Goal: Transaction & Acquisition: Book appointment/travel/reservation

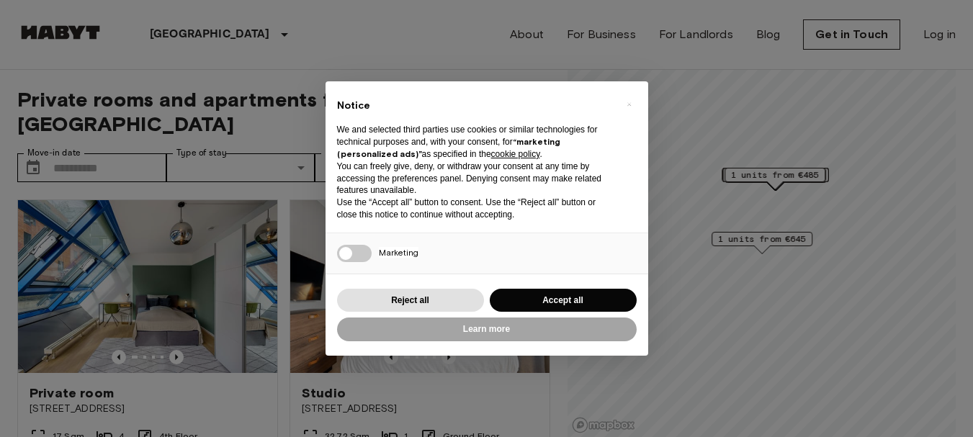
scroll to position [86, 0]
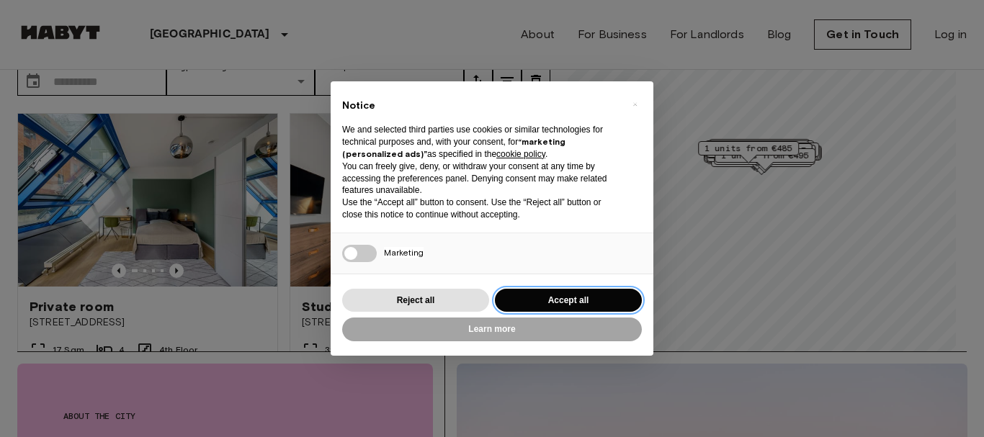
click at [551, 295] on button "Accept all" at bounding box center [568, 301] width 147 height 24
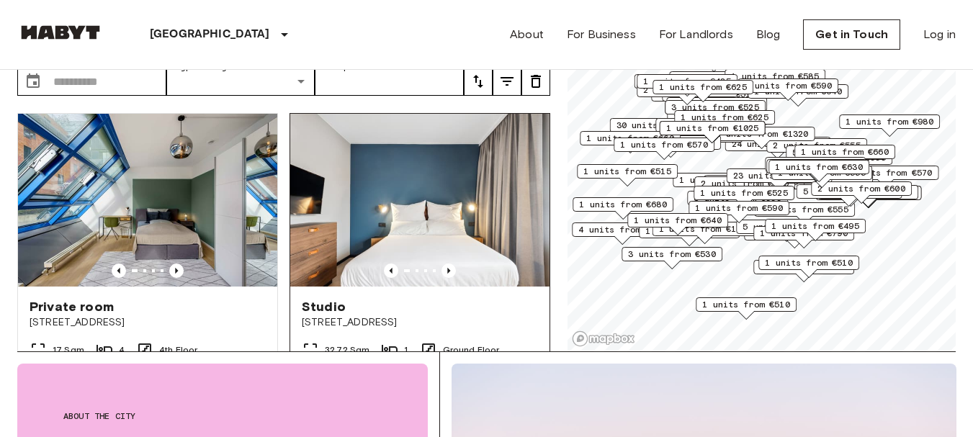
scroll to position [0, 0]
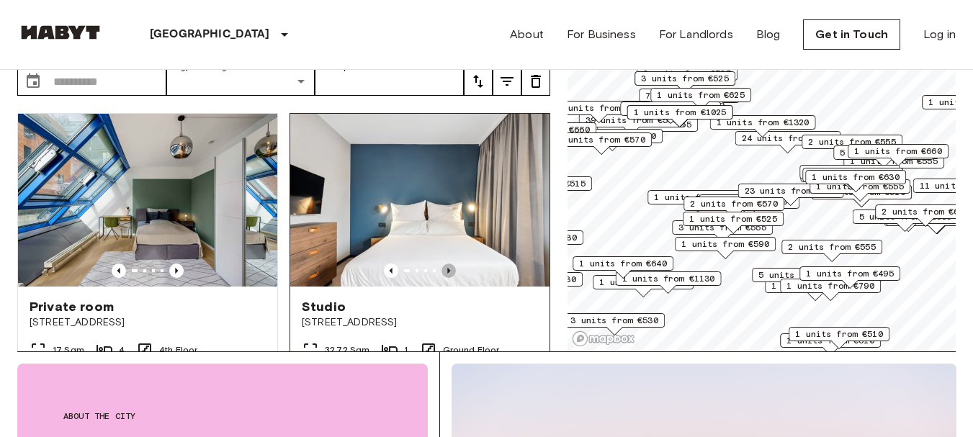
click at [442, 264] on icon "Previous image" at bounding box center [449, 271] width 14 height 14
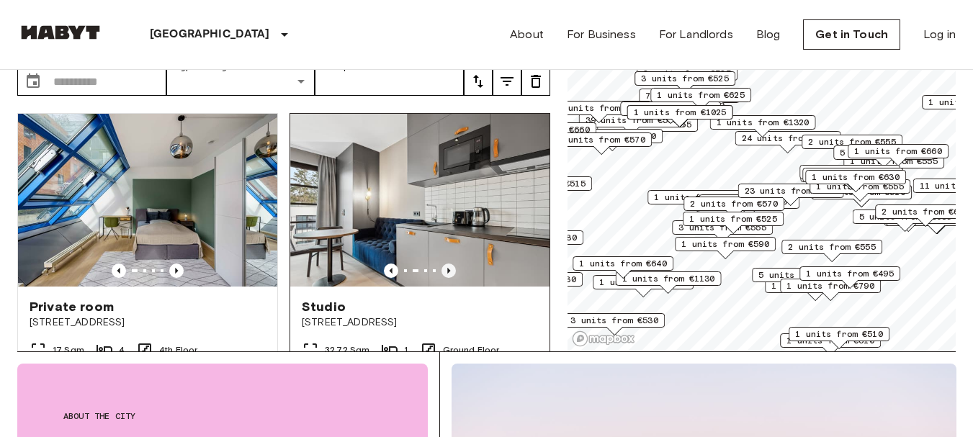
click at [442, 264] on icon "Previous image" at bounding box center [449, 271] width 14 height 14
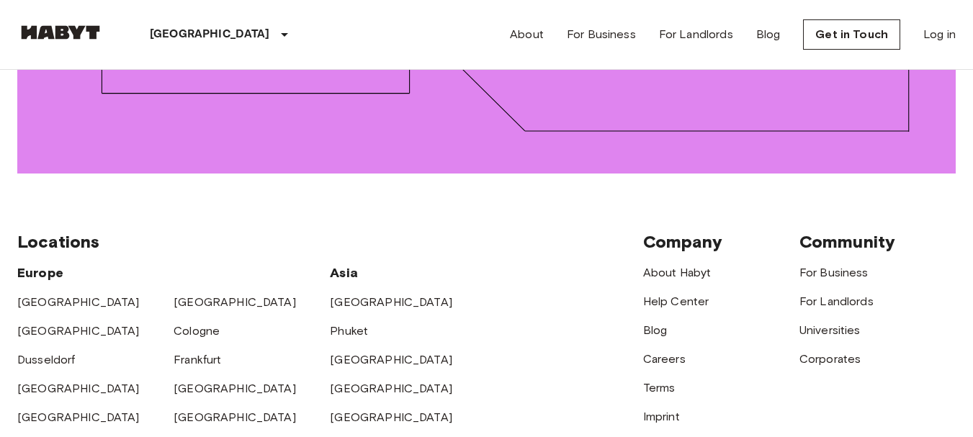
scroll to position [1988, 0]
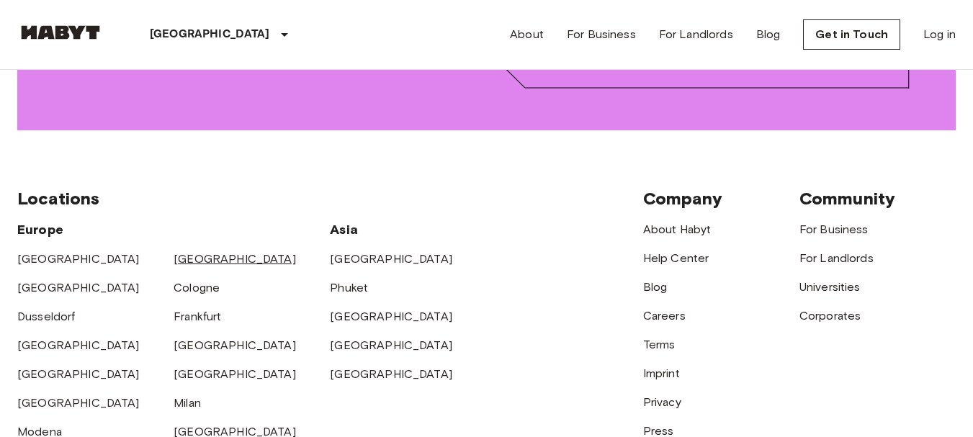
click at [187, 252] on link "[GEOGRAPHIC_DATA]" at bounding box center [235, 259] width 122 height 14
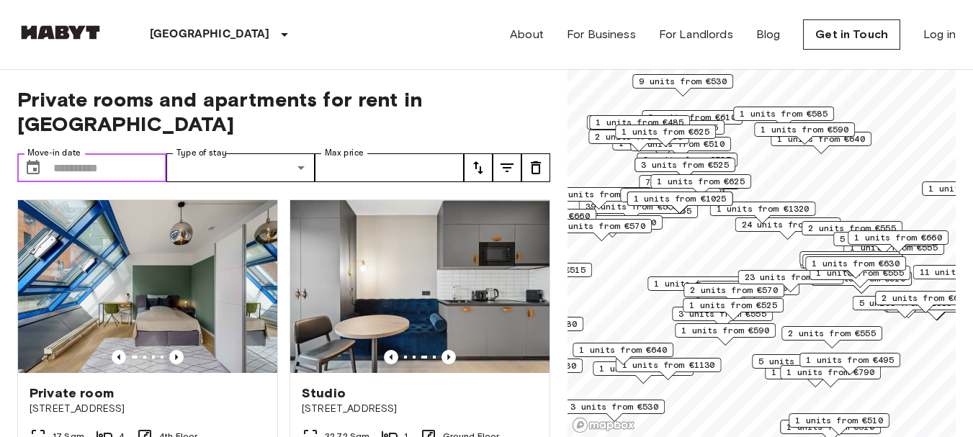
click at [111, 153] on input "Move-in date" at bounding box center [109, 167] width 113 height 29
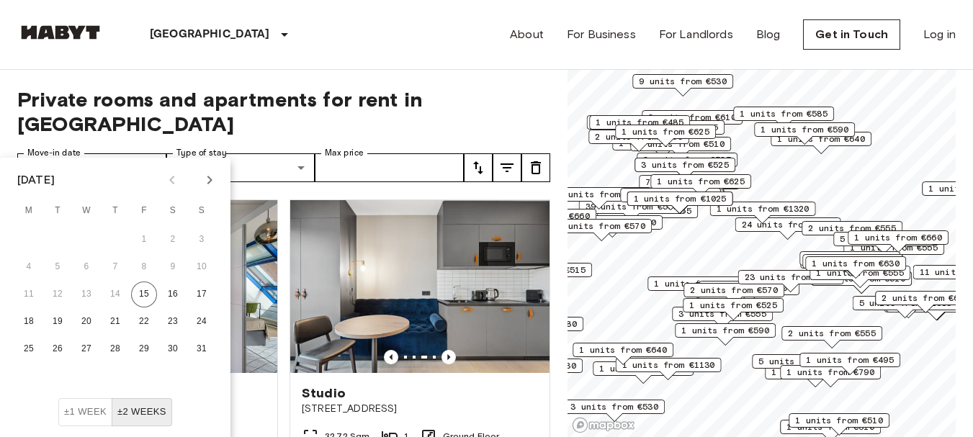
click at [271, 120] on div "Private rooms and apartments for rent in [GEOGRAPHIC_DATA] Move-in date ​ Move-…" at bounding box center [283, 254] width 533 height 368
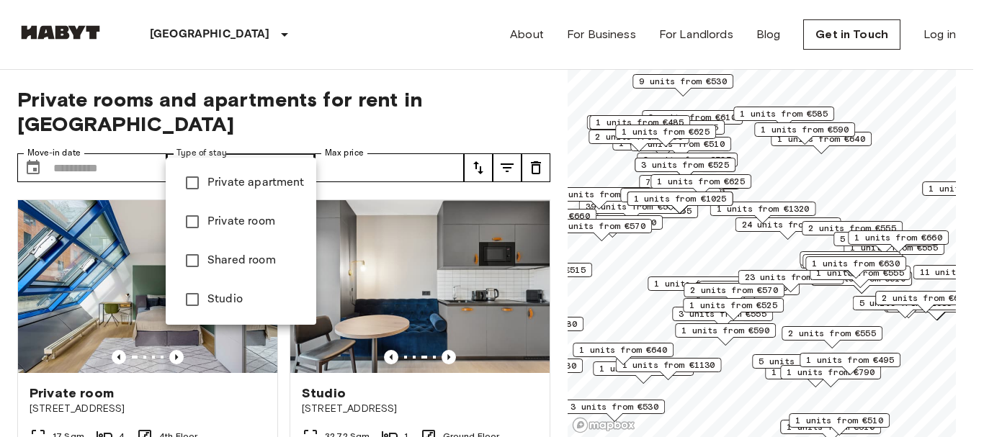
click at [263, 175] on span "Private apartment" at bounding box center [256, 182] width 97 height 17
type input "**********"
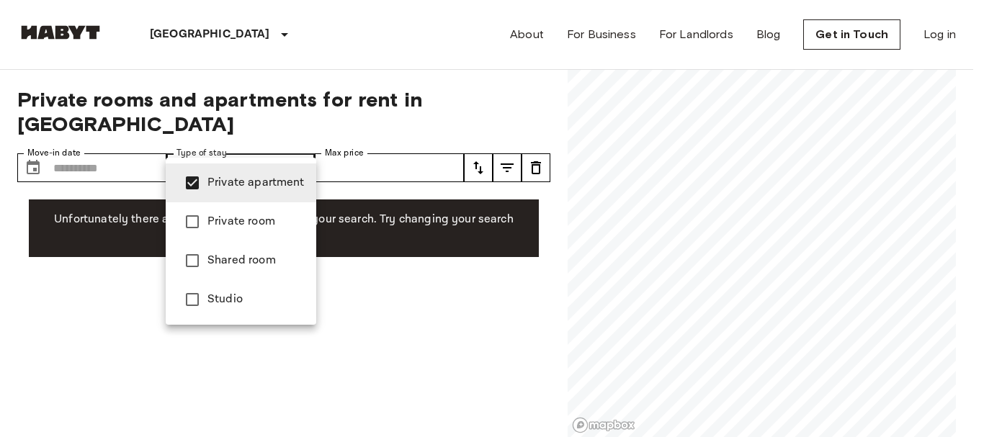
click at [119, 267] on div at bounding box center [492, 218] width 984 height 437
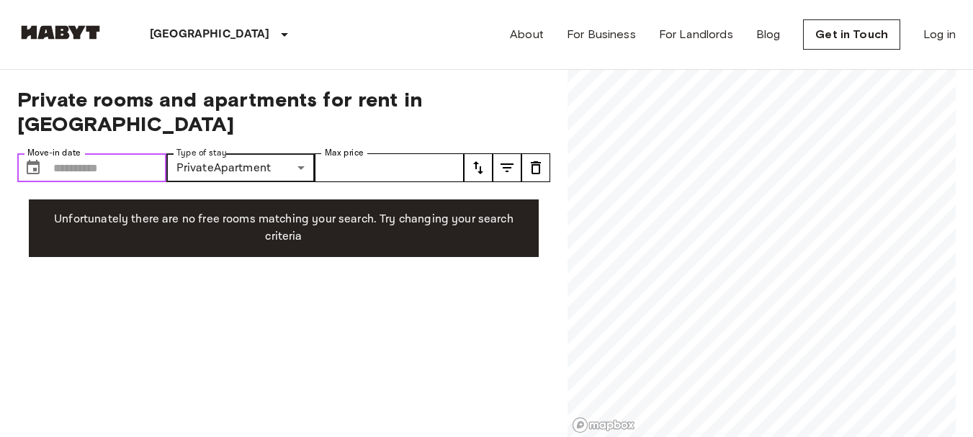
click at [75, 153] on input "Move-in date" at bounding box center [109, 167] width 113 height 29
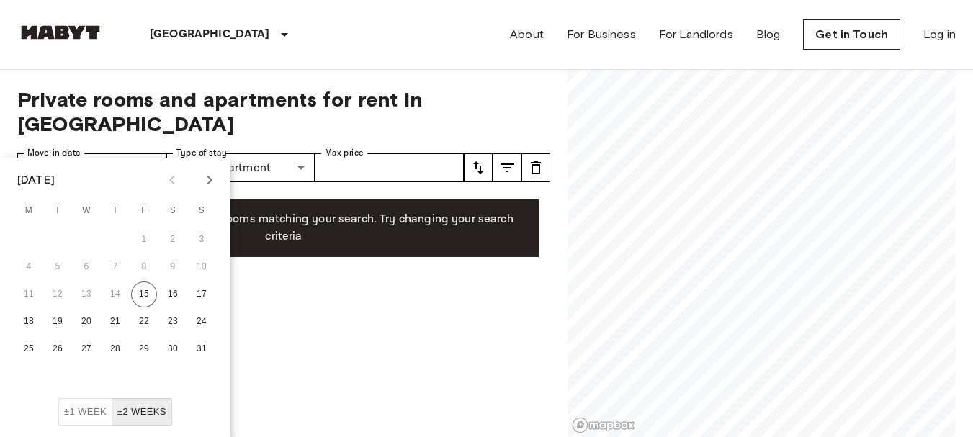
click at [214, 185] on icon "Next month" at bounding box center [209, 179] width 17 height 17
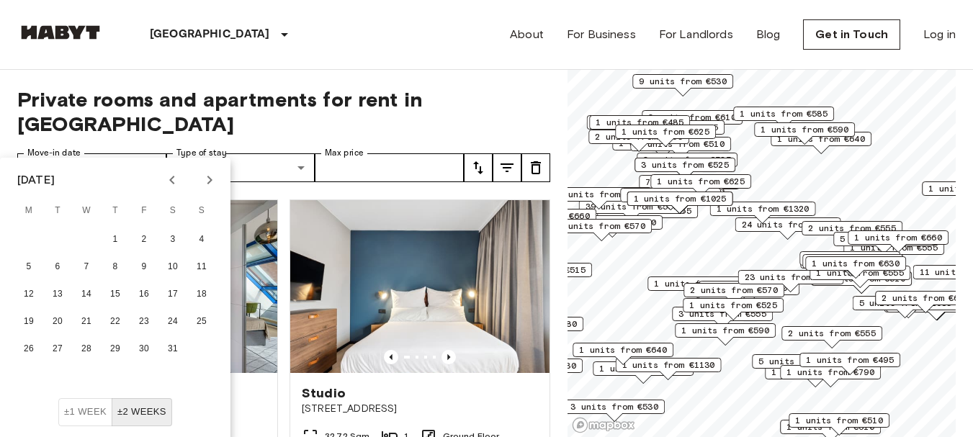
scroll to position [1988, 0]
